Goal: Transaction & Acquisition: Purchase product/service

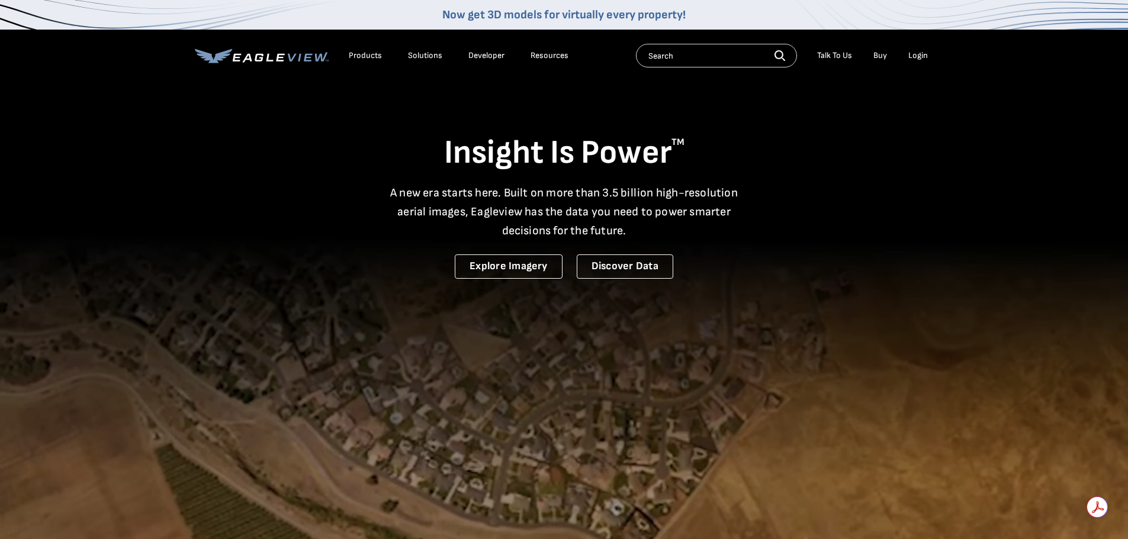
click at [918, 52] on div "Login" at bounding box center [918, 55] width 20 height 11
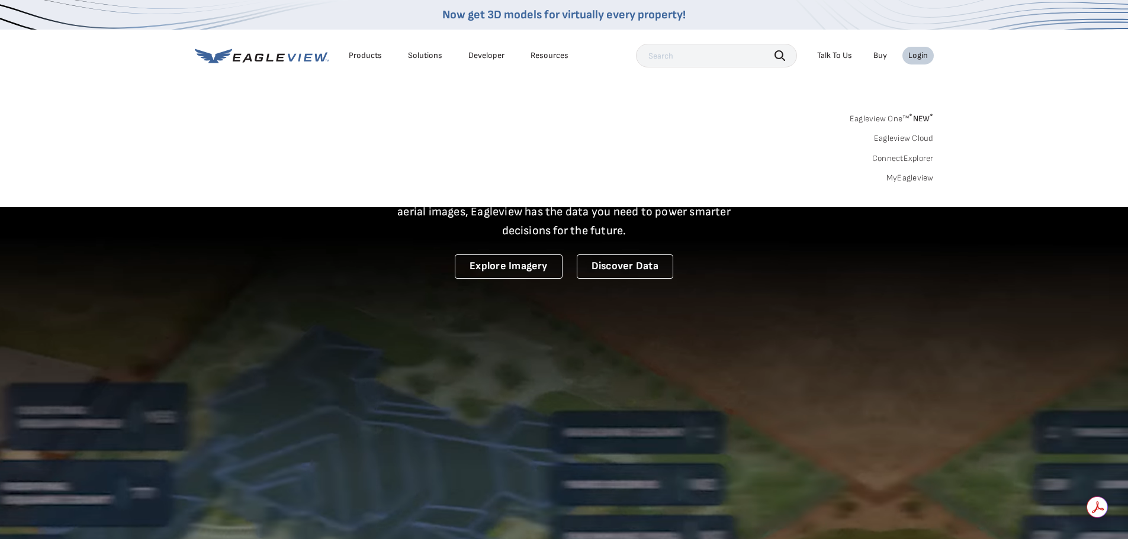
click at [921, 54] on div "Login" at bounding box center [918, 55] width 20 height 11
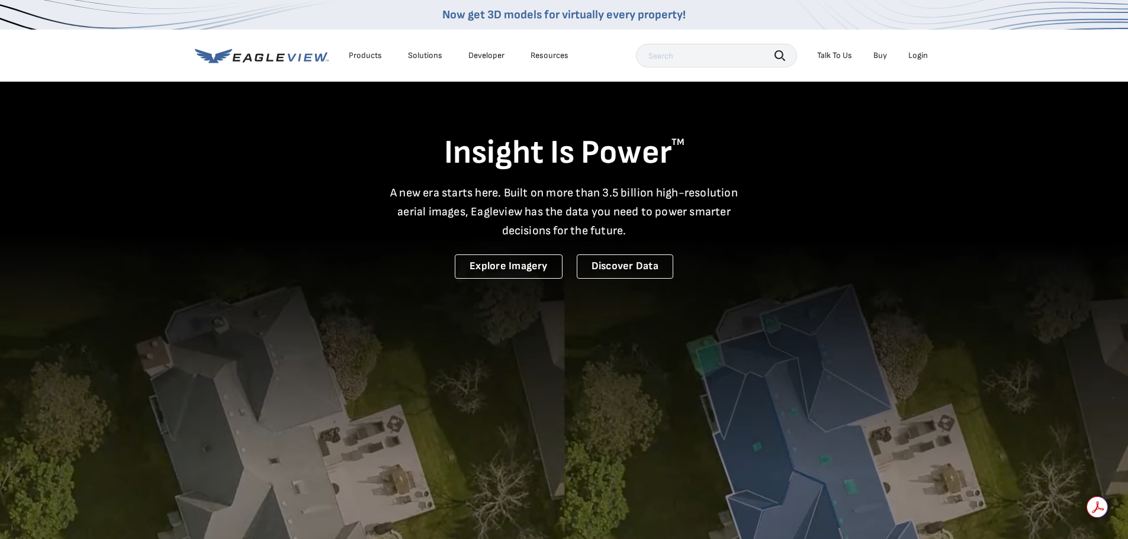
click at [923, 54] on div "Login" at bounding box center [918, 55] width 20 height 11
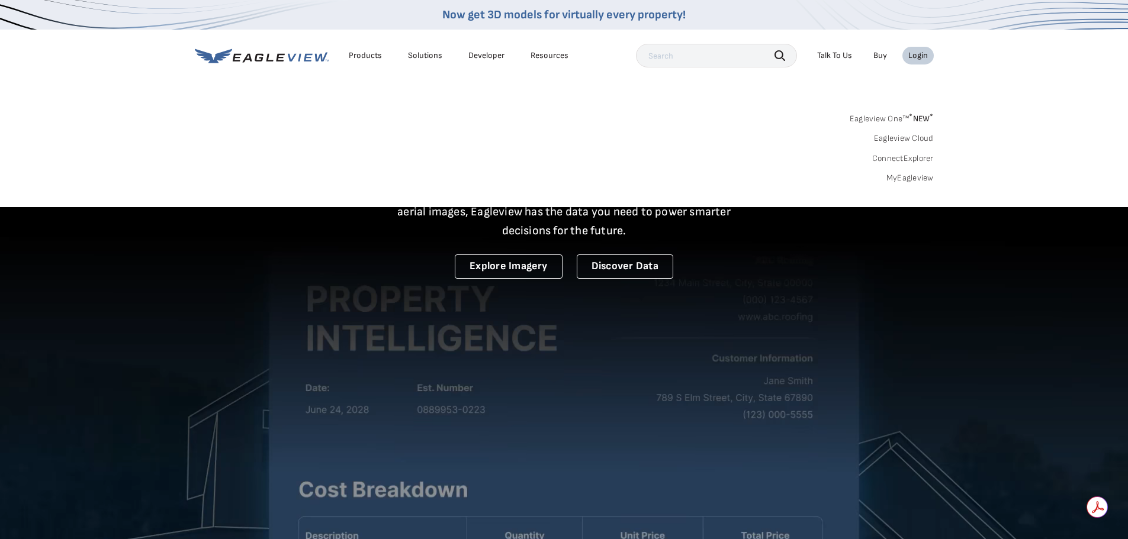
click at [913, 118] on span "* NEW *" at bounding box center [921, 119] width 24 height 10
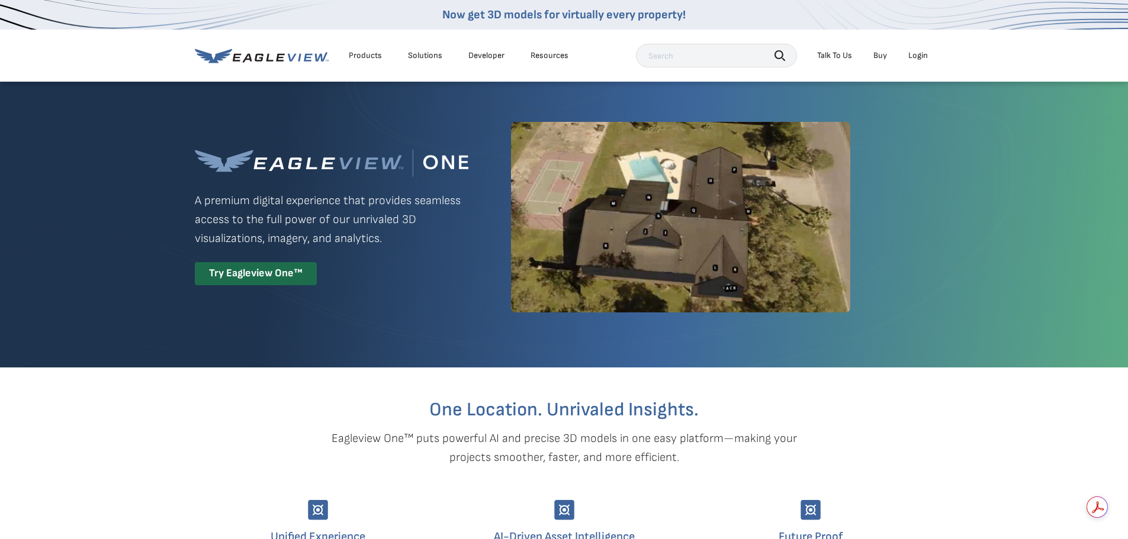
click at [913, 54] on div "Login" at bounding box center [918, 55] width 20 height 11
click at [916, 54] on div "Login" at bounding box center [918, 55] width 20 height 11
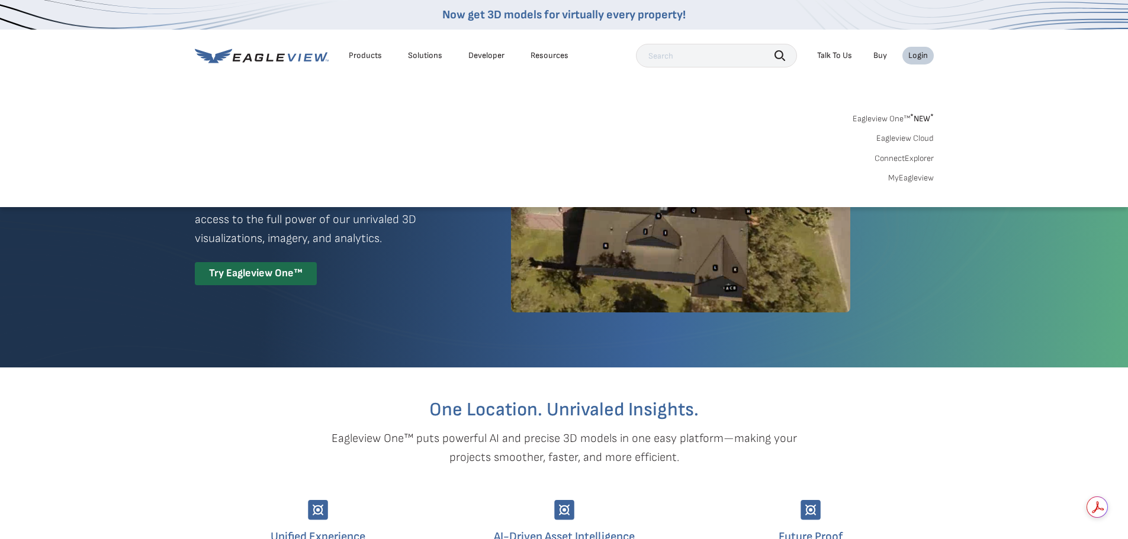
click at [907, 174] on link "MyEagleview" at bounding box center [911, 178] width 46 height 11
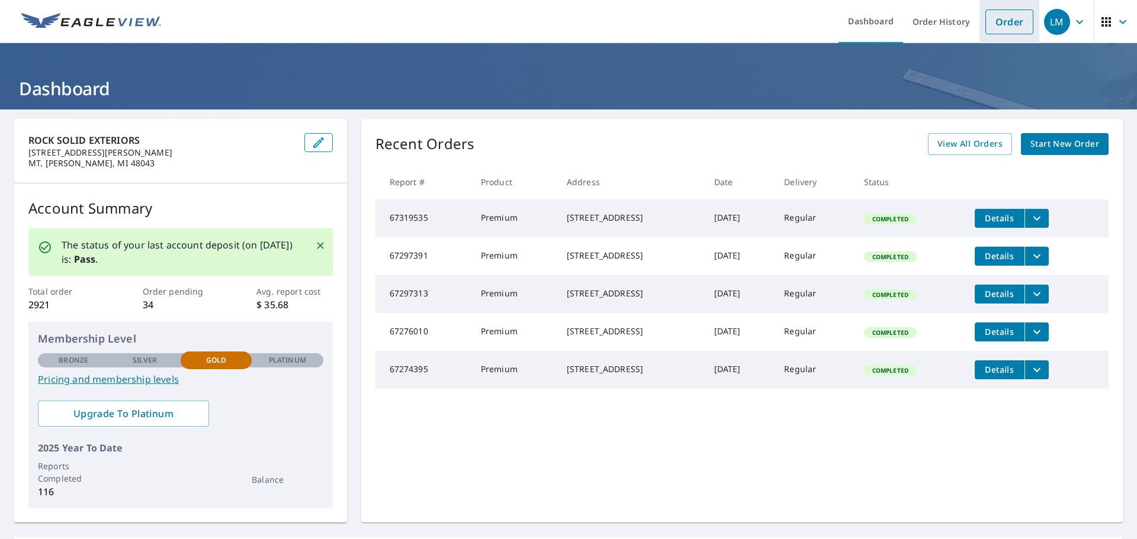
click at [1004, 25] on link "Order" at bounding box center [1009, 21] width 48 height 25
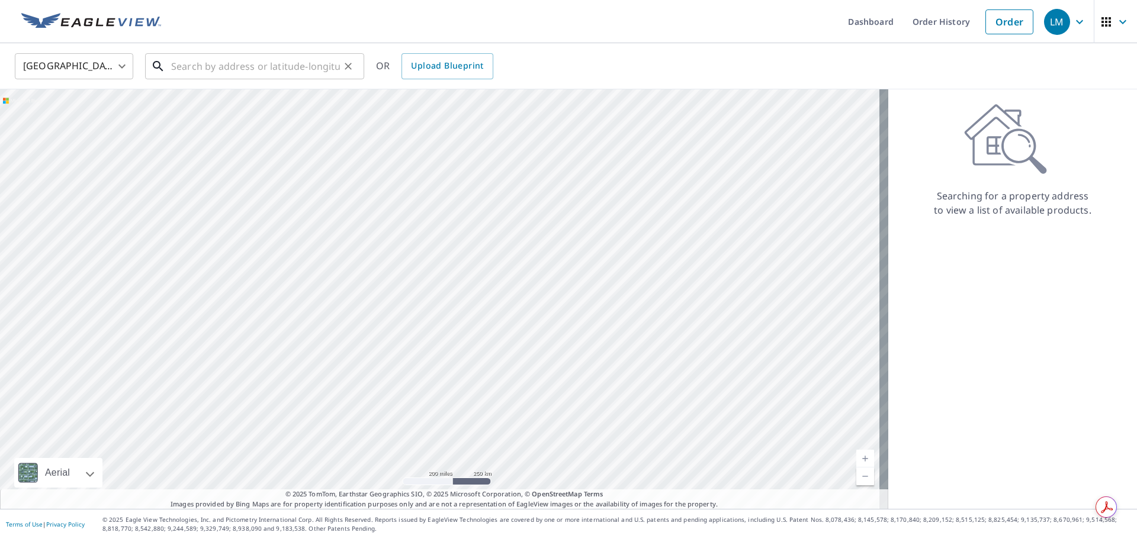
click at [217, 74] on input "text" at bounding box center [255, 66] width 169 height 33
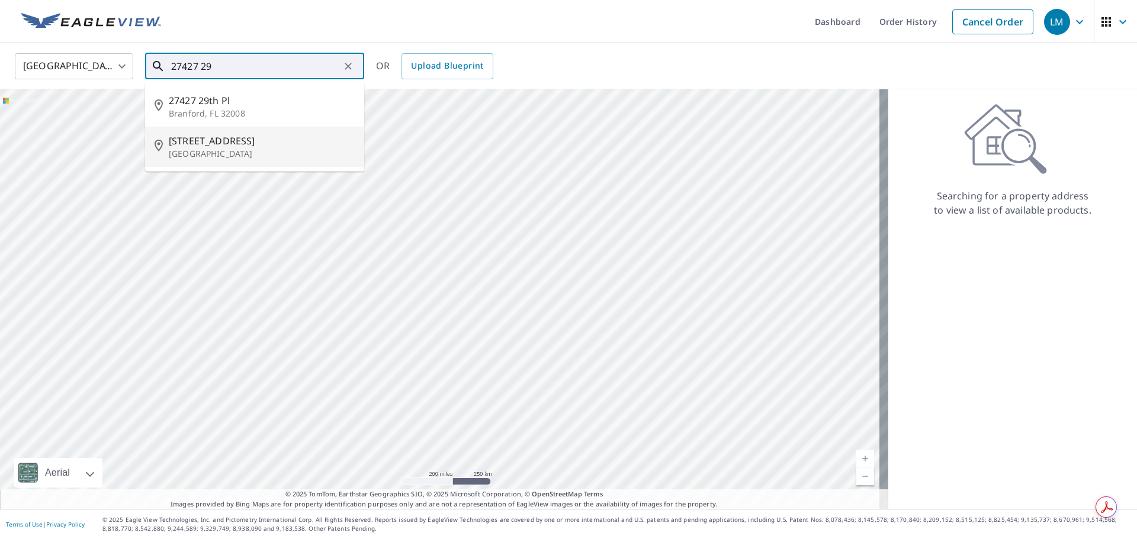
click at [224, 144] on span "[STREET_ADDRESS]" at bounding box center [262, 141] width 186 height 14
type input "[STREET_ADDRESS]"
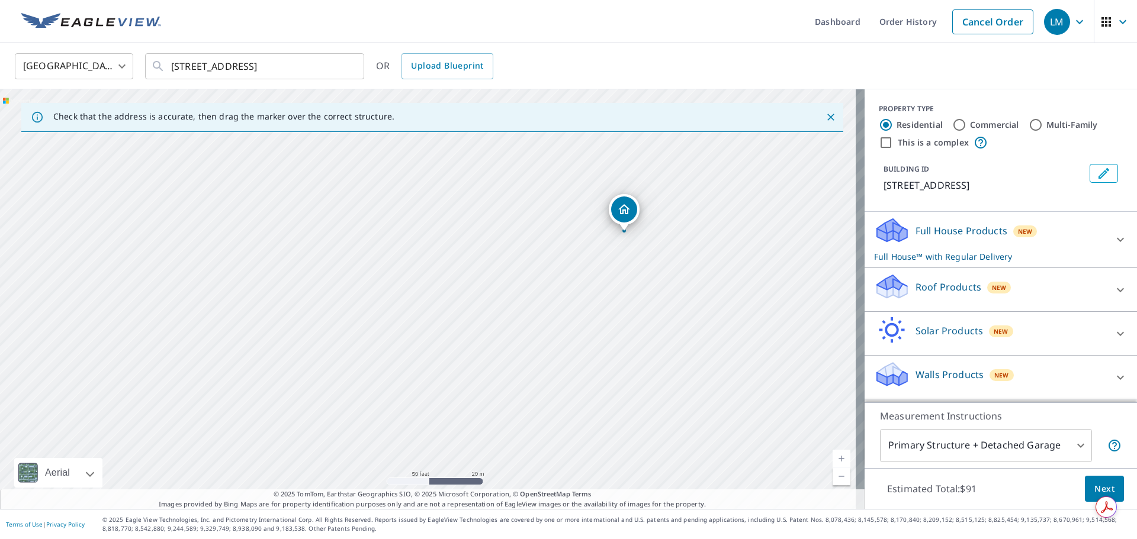
drag, startPoint x: 531, startPoint y: 406, endPoint x: 704, endPoint y: 313, distance: 195.8
click at [708, 329] on div "[STREET_ADDRESS]" at bounding box center [432, 299] width 865 height 420
click at [1106, 289] on div at bounding box center [1120, 290] width 28 height 28
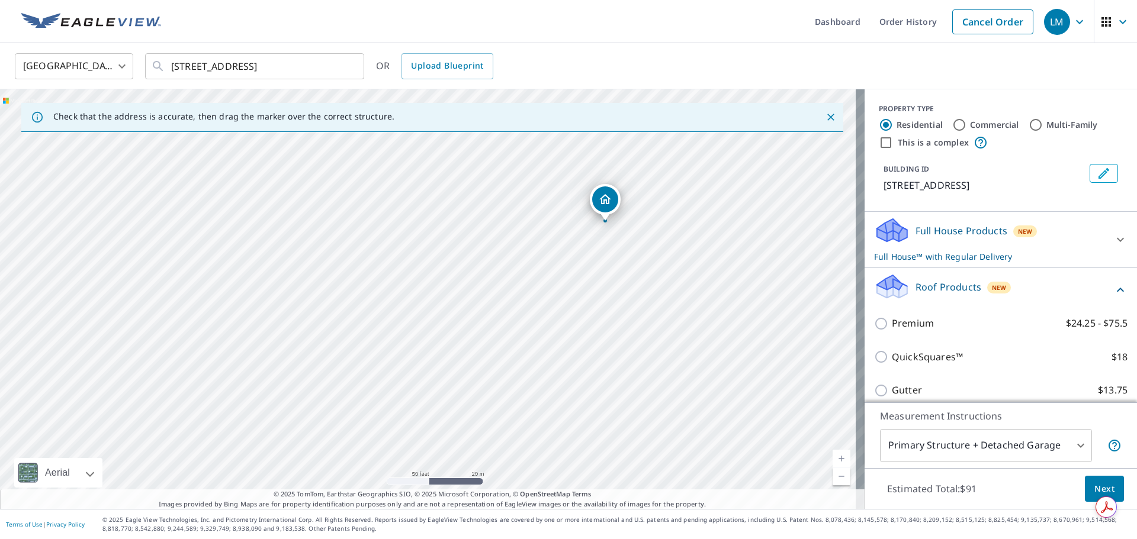
scroll to position [59, 0]
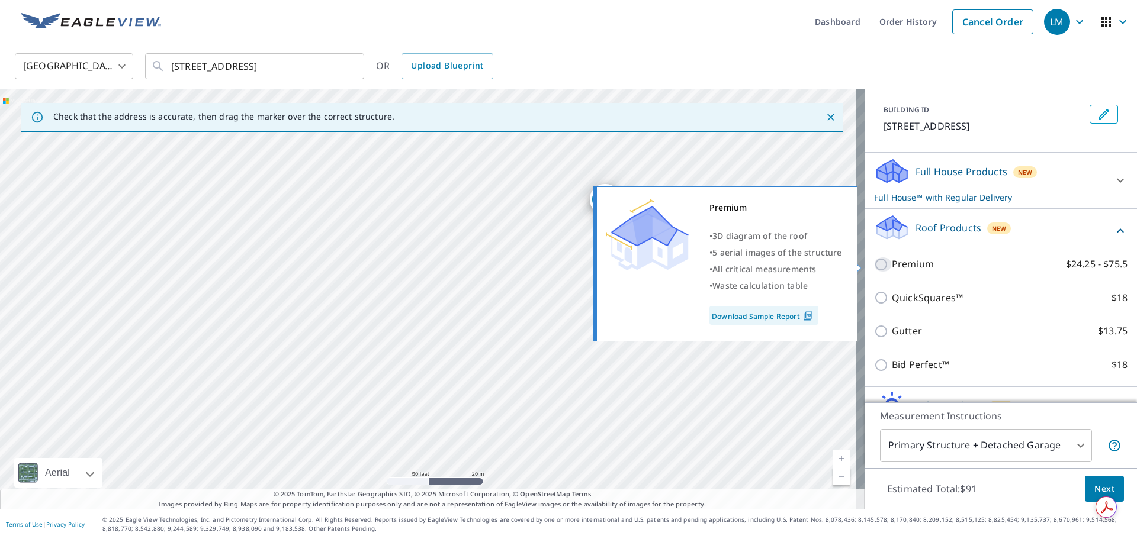
click at [874, 268] on input "Premium $24.25 - $75.5" at bounding box center [883, 265] width 18 height 14
checkbox input "true"
checkbox input "false"
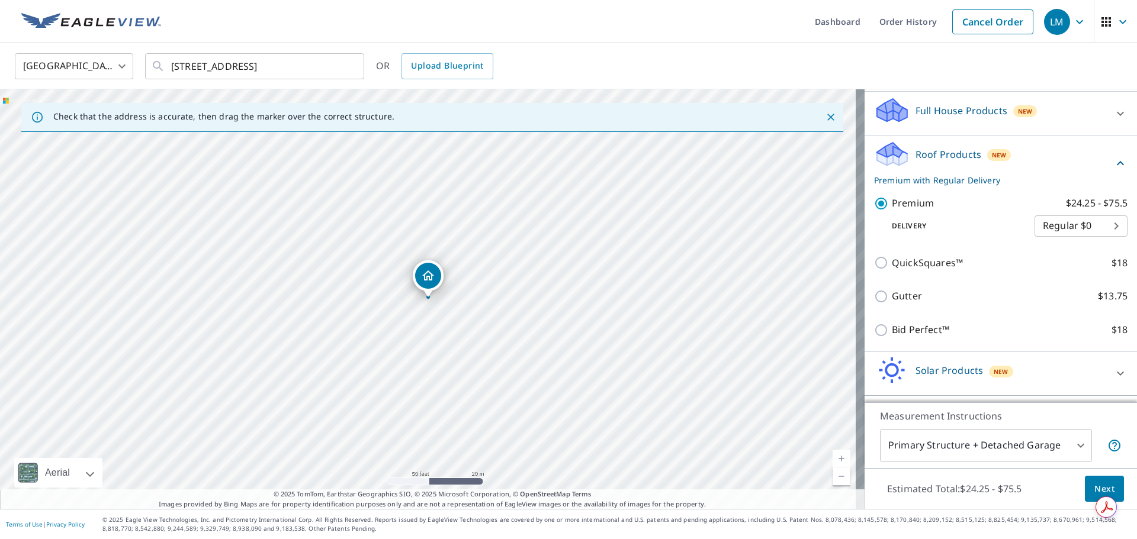
scroll to position [158, 0]
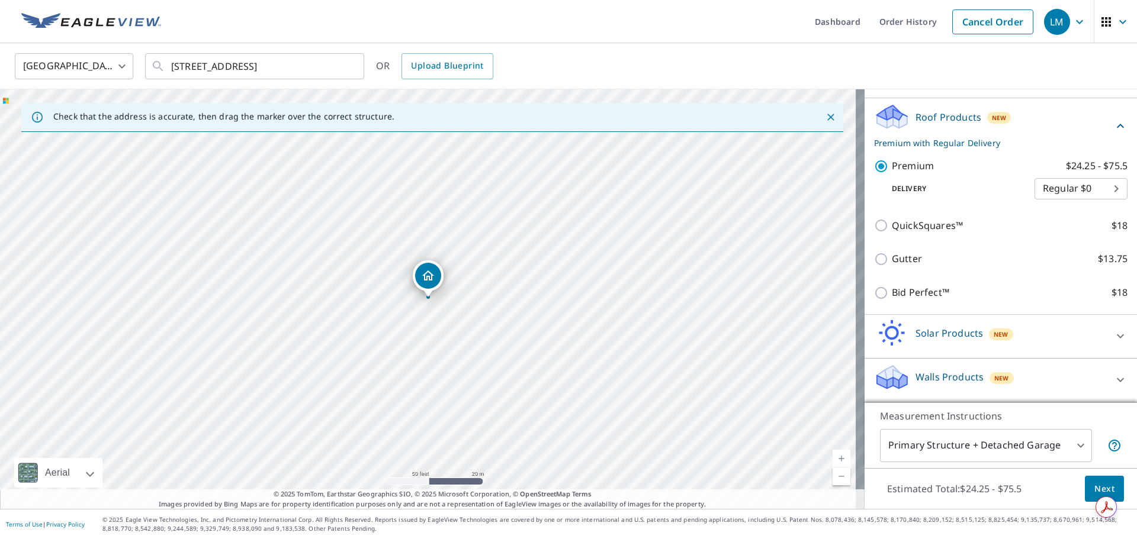
click at [1094, 484] on span "Next" at bounding box center [1104, 489] width 20 height 15
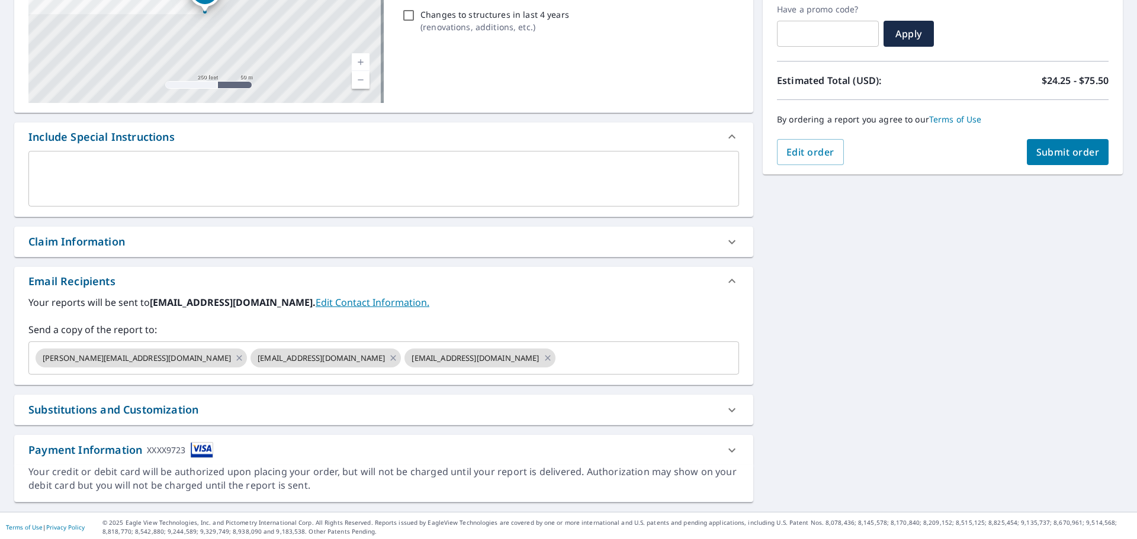
scroll to position [206, 0]
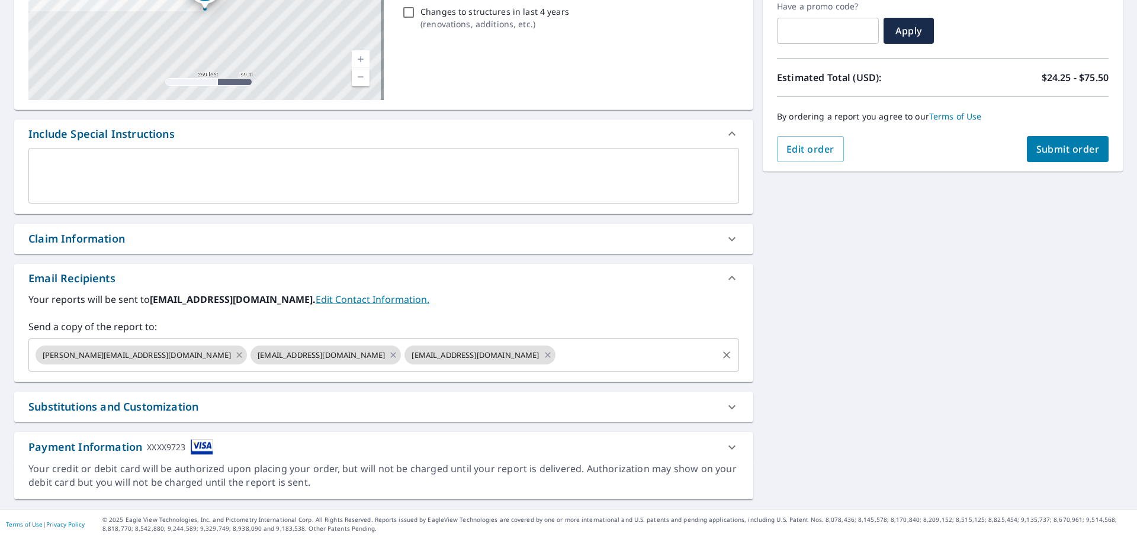
click at [236, 354] on icon at bounding box center [238, 354] width 5 height 5
click at [337, 354] on icon at bounding box center [331, 355] width 9 height 13
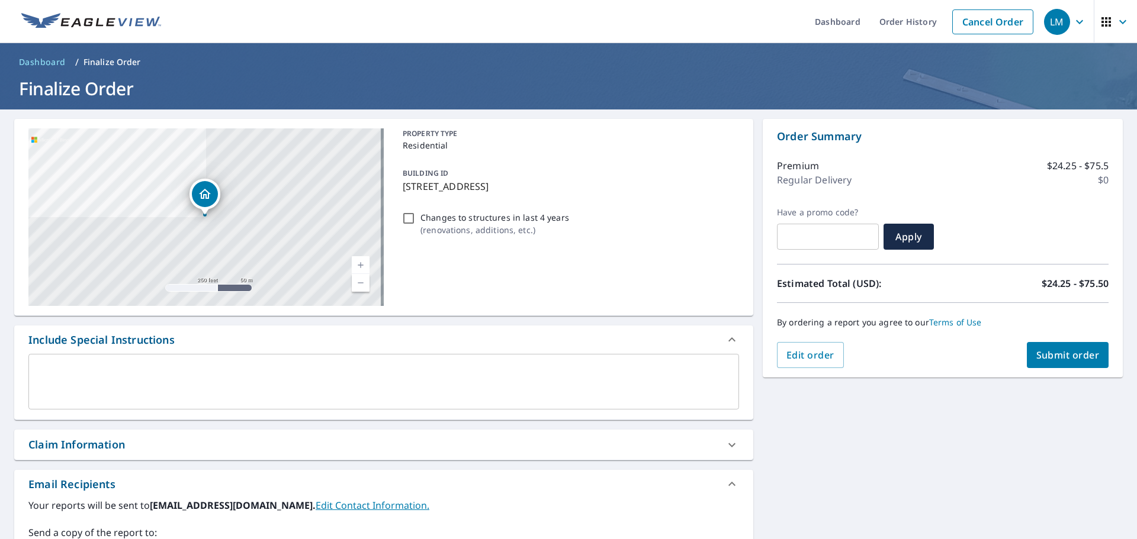
drag, startPoint x: 396, startPoint y: 185, endPoint x: 558, endPoint y: 194, distance: 162.5
click at [558, 194] on div "BUILDING ID [STREET_ADDRESS]" at bounding box center [568, 179] width 341 height 37
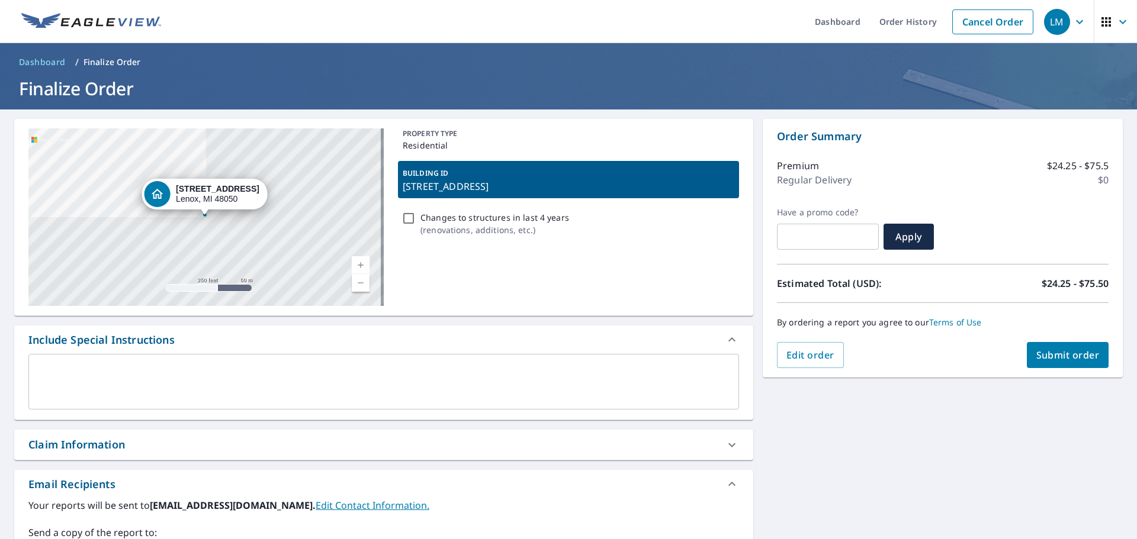
copy p "[STREET_ADDRESS]"
click at [567, 204] on div "PROPERTY TYPE Residential BUILDING ID [STREET_ADDRESS] Changes to structures in…" at bounding box center [568, 218] width 341 height 178
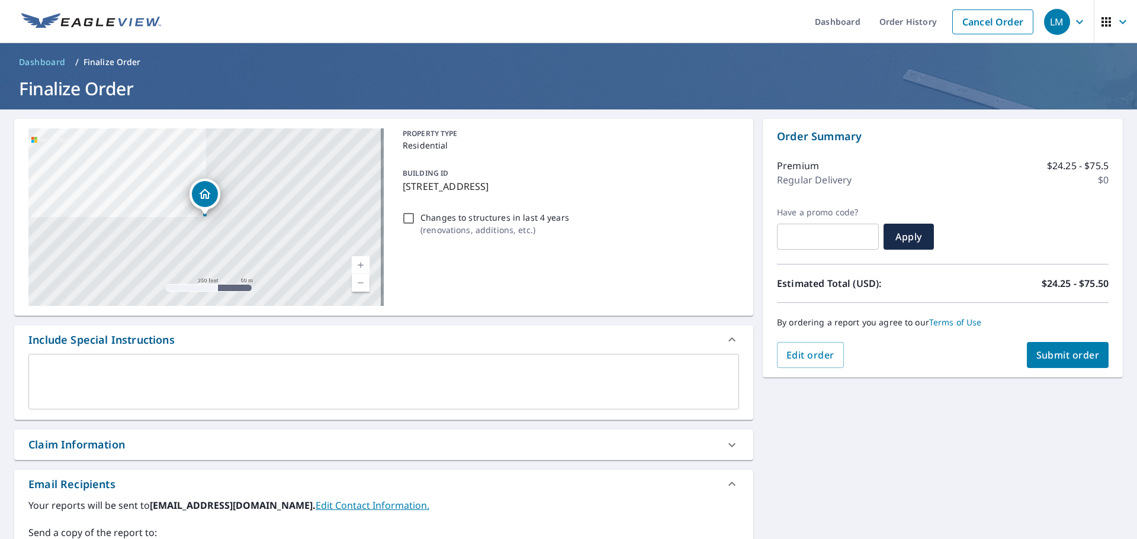
drag, startPoint x: 560, startPoint y: 185, endPoint x: 400, endPoint y: 184, distance: 159.9
click at [403, 184] on p "[STREET_ADDRESS]" at bounding box center [569, 186] width 332 height 14
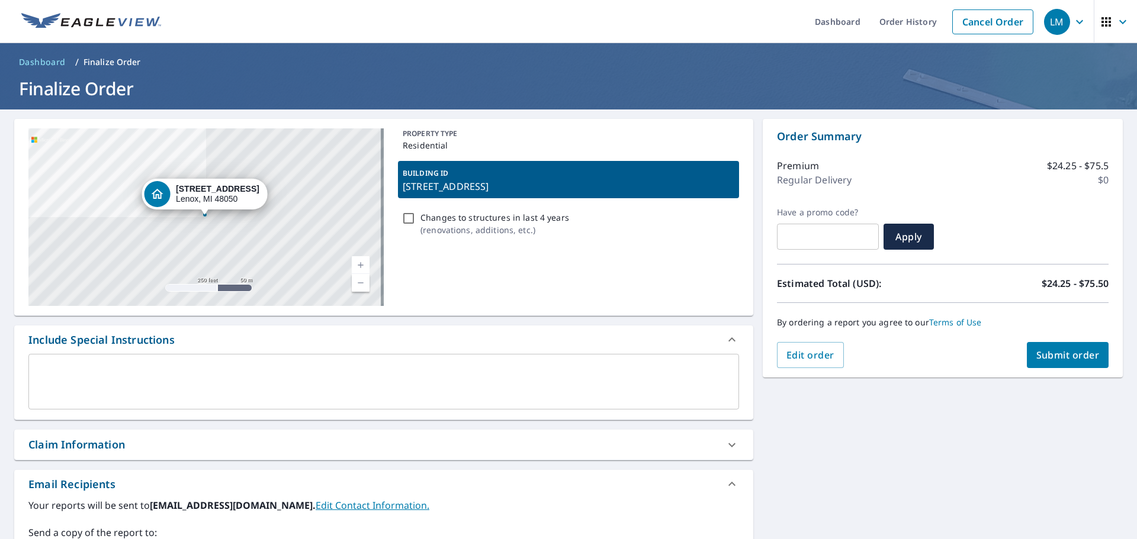
copy p "[STREET_ADDRESS]"
click at [596, 252] on div "PROPERTY TYPE Residential BUILDING ID [STREET_ADDRESS] Changes to structures in…" at bounding box center [568, 218] width 341 height 178
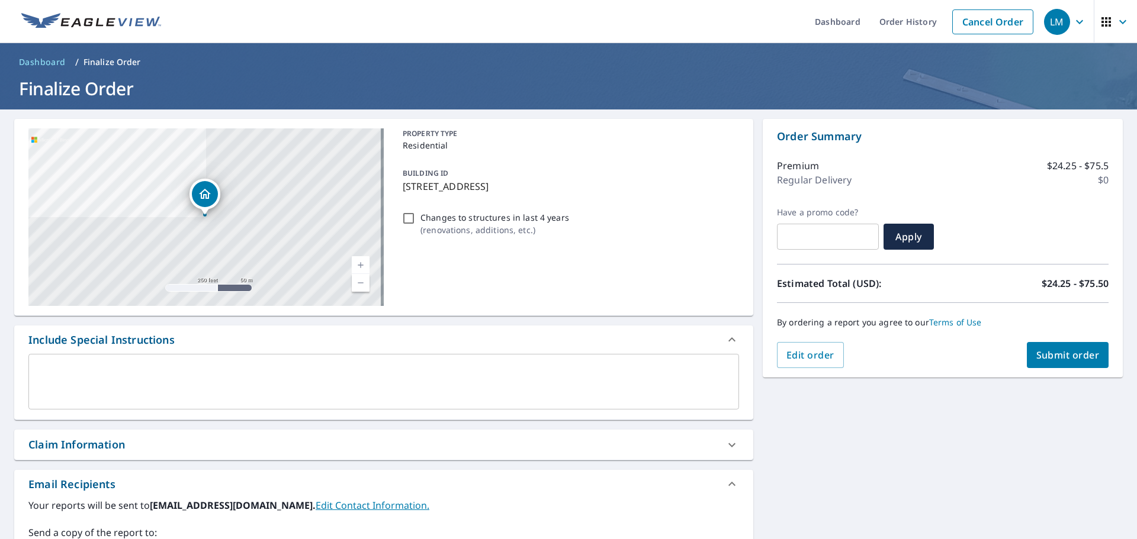
drag, startPoint x: 568, startPoint y: 188, endPoint x: 407, endPoint y: 185, distance: 161.7
click at [403, 185] on p "[STREET_ADDRESS]" at bounding box center [569, 186] width 332 height 14
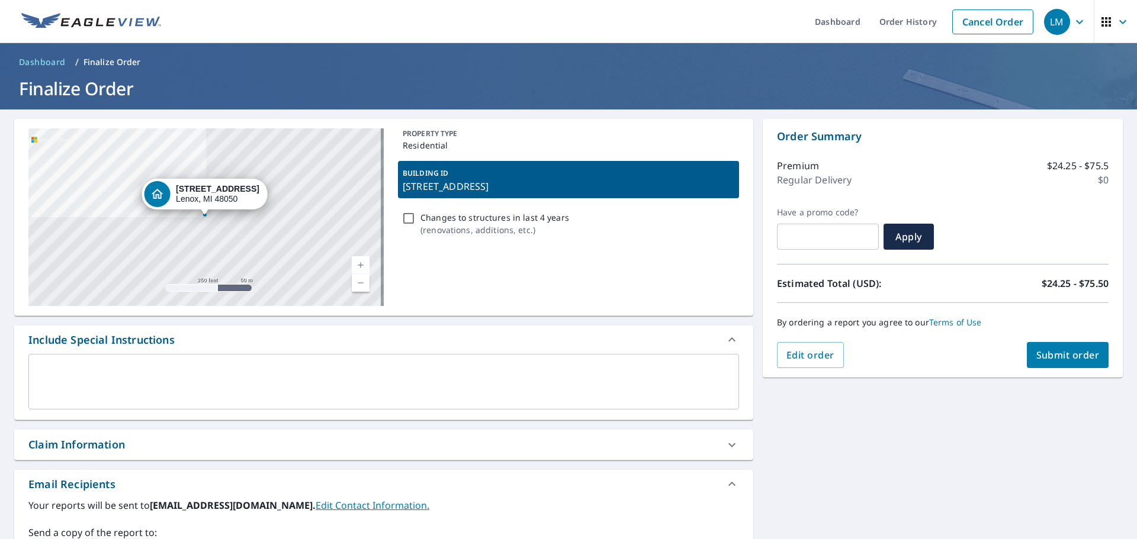
click at [627, 240] on div "PROPERTY TYPE Residential BUILDING ID [STREET_ADDRESS] Changes to structures in…" at bounding box center [568, 218] width 341 height 178
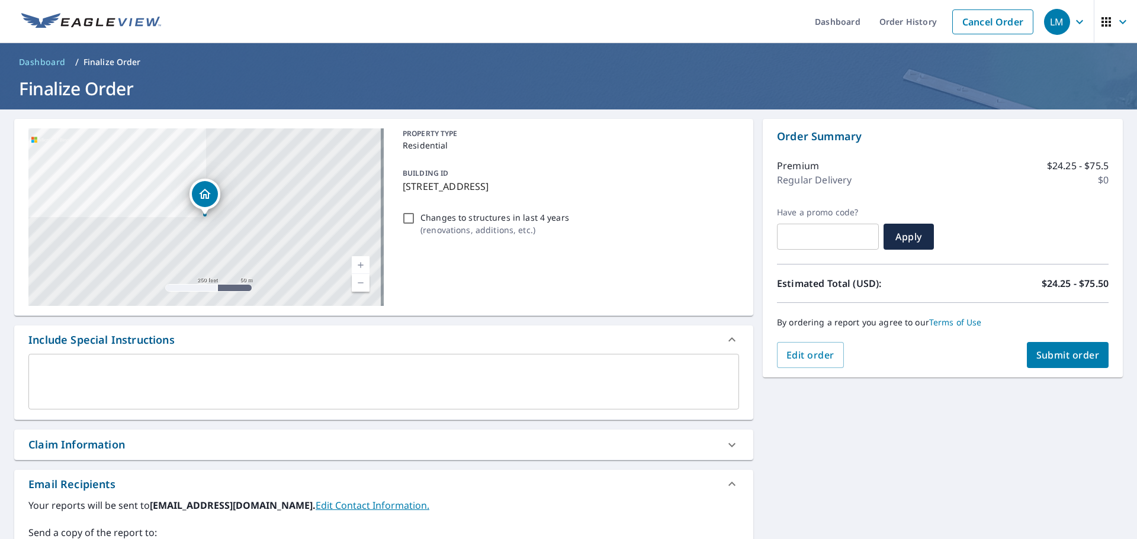
drag, startPoint x: 576, startPoint y: 224, endPoint x: 528, endPoint y: 182, distance: 62.9
click at [528, 182] on div "PROPERTY TYPE Residential BUILDING ID [STREET_ADDRESS] Changes to structures in…" at bounding box center [568, 218] width 341 height 178
click at [573, 189] on p "[STREET_ADDRESS]" at bounding box center [569, 186] width 332 height 14
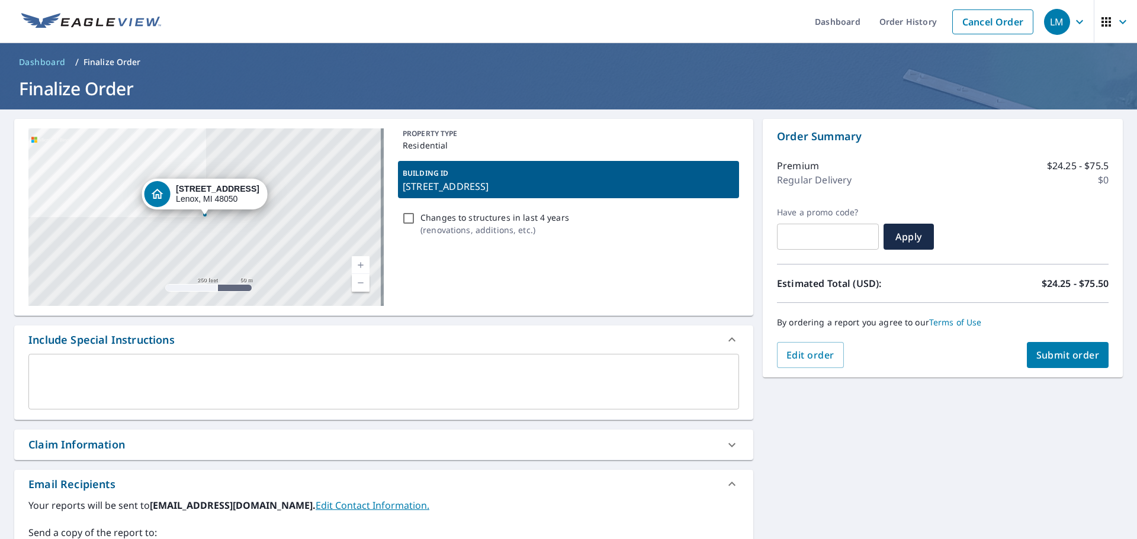
click at [495, 189] on p "[STREET_ADDRESS]" at bounding box center [569, 186] width 332 height 14
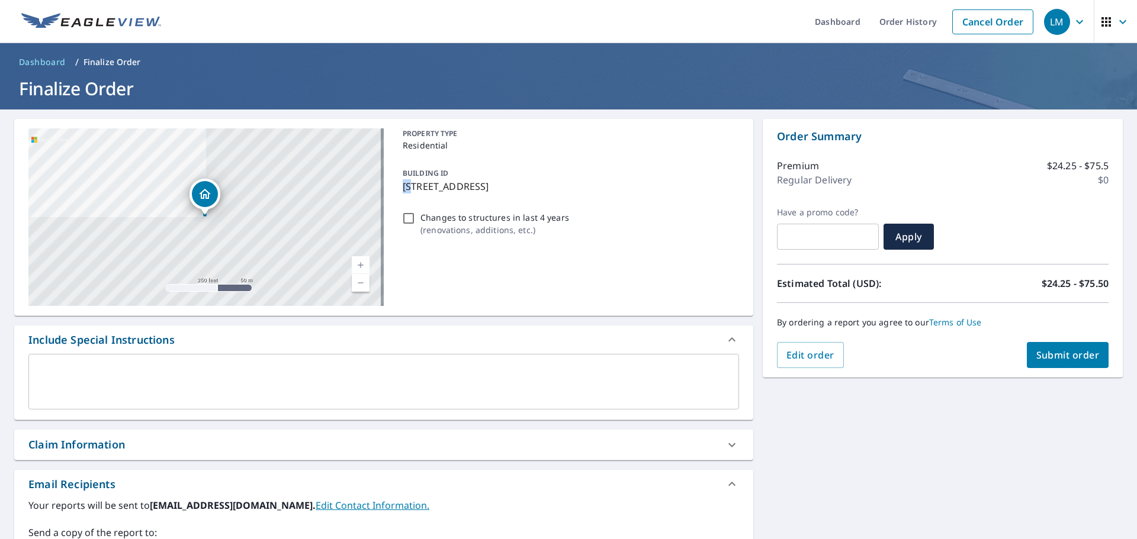
drag, startPoint x: 400, startPoint y: 186, endPoint x: 410, endPoint y: 187, distance: 10.1
click at [410, 187] on p "[STREET_ADDRESS]" at bounding box center [569, 186] width 332 height 14
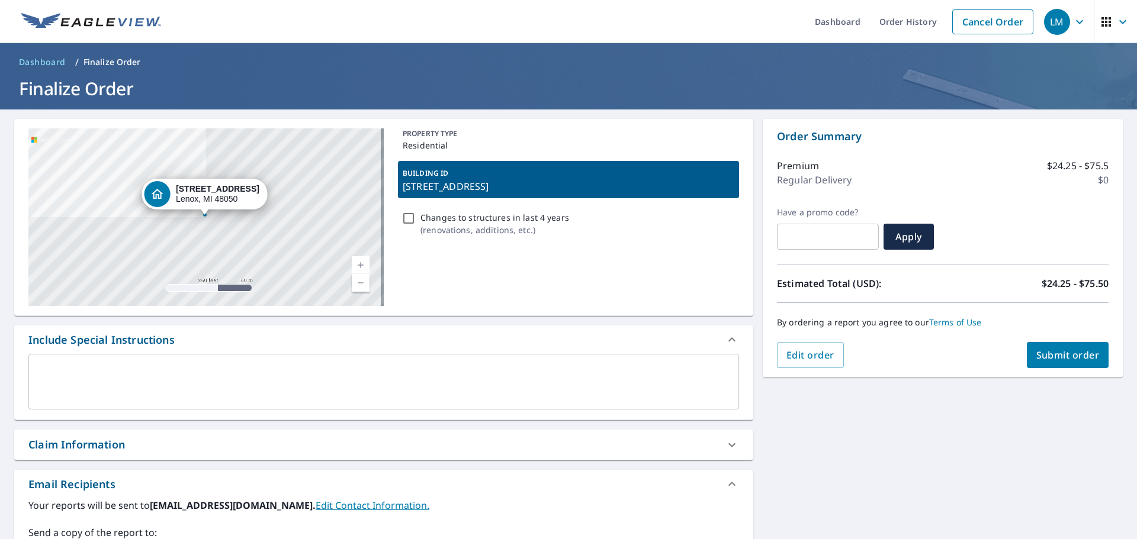
click at [619, 208] on div "Changes to structures in last 4 years ( renovations, additions, etc. )" at bounding box center [568, 224] width 341 height 32
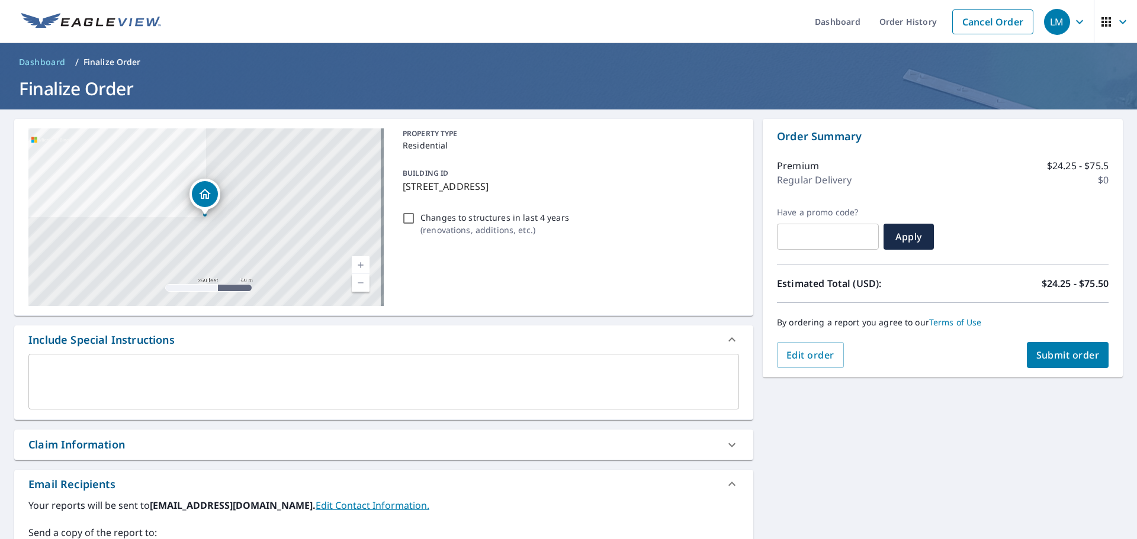
drag, startPoint x: 558, startPoint y: 185, endPoint x: 407, endPoint y: 188, distance: 151.0
click at [407, 188] on p "[STREET_ADDRESS]" at bounding box center [569, 186] width 332 height 14
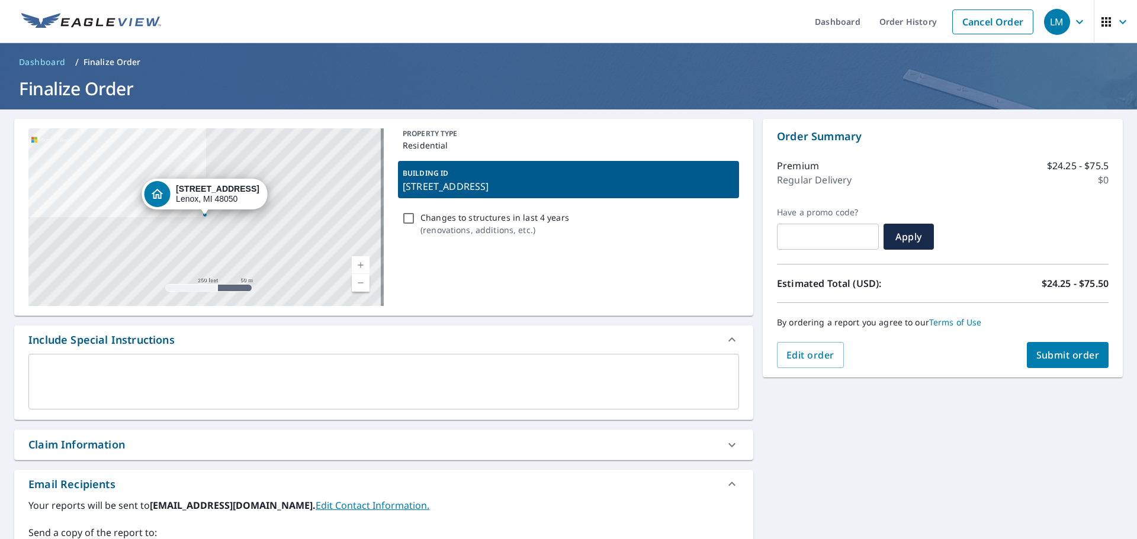
click at [642, 246] on div "PROPERTY TYPE Residential BUILDING ID [STREET_ADDRESS] Changes to structures in…" at bounding box center [568, 218] width 341 height 178
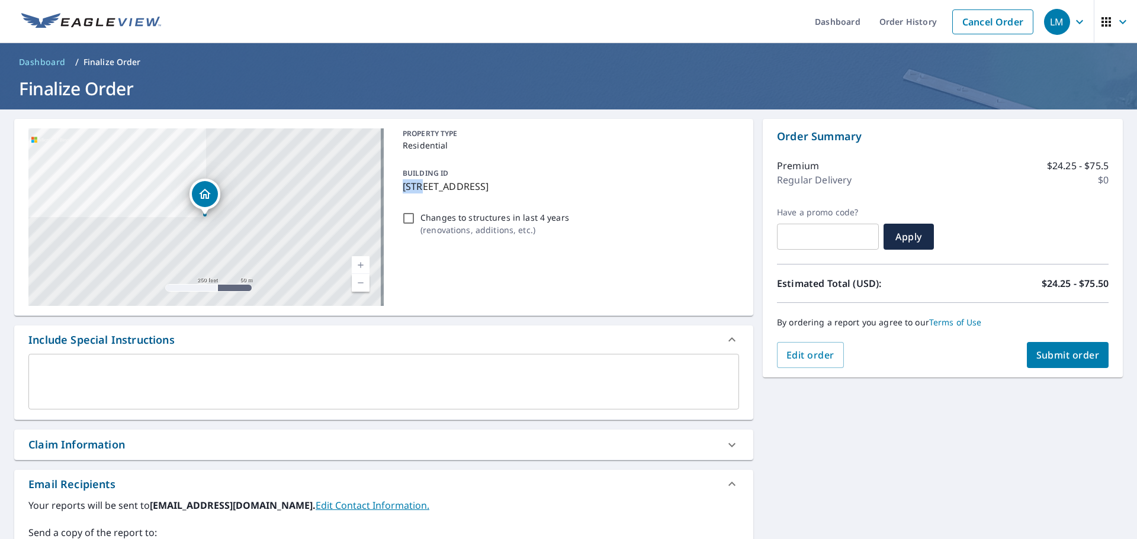
drag, startPoint x: 393, startPoint y: 184, endPoint x: 423, endPoint y: 182, distance: 30.2
click at [423, 182] on div "[STREET_ADDRESS][GEOGRAPHIC_DATA] A standard road map Aerial A detailed look fr…" at bounding box center [383, 217] width 739 height 197
click at [1044, 341] on div "By ordering a report you agree to our Terms of Use" at bounding box center [943, 322] width 332 height 39
click at [1048, 348] on button "Submit order" at bounding box center [1068, 355] width 82 height 26
checkbox input "true"
